Goal: Information Seeking & Learning: Learn about a topic

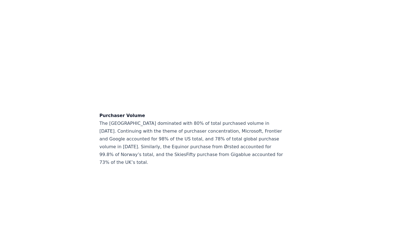
scroll to position [4600, 0]
